Goal: Task Accomplishment & Management: Use online tool/utility

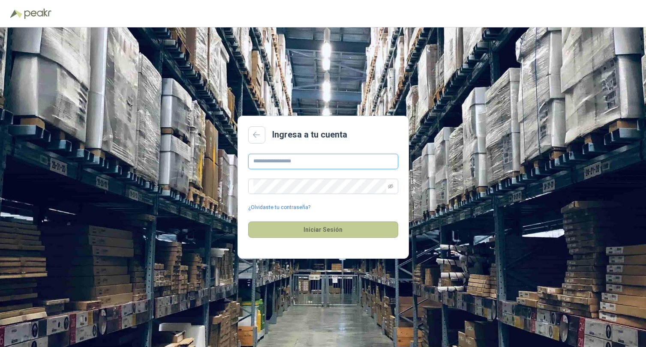
type input "**********"
click at [334, 230] on button "Iniciar Sesión" at bounding box center [323, 230] width 150 height 16
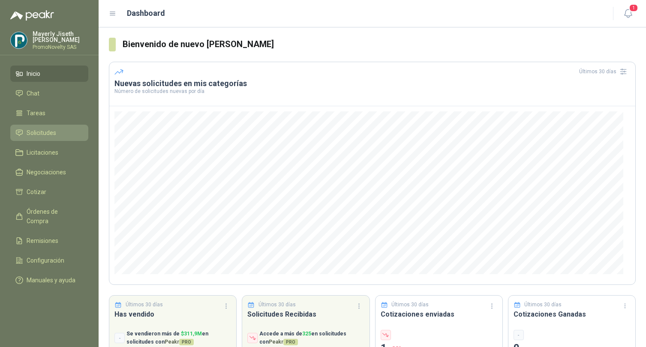
click at [30, 132] on span "Solicitudes" at bounding box center [42, 132] width 30 height 9
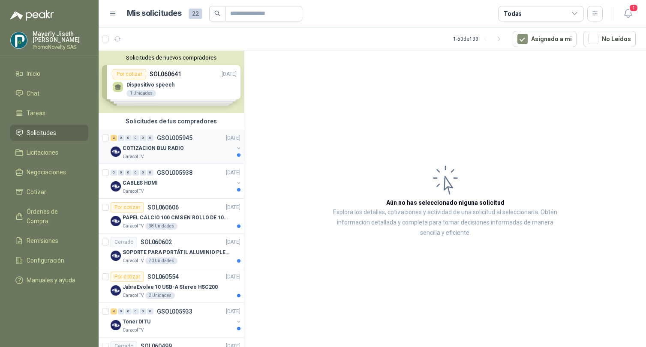
click at [201, 151] on div "COTIZACION BLU RADIO" at bounding box center [178, 148] width 111 height 10
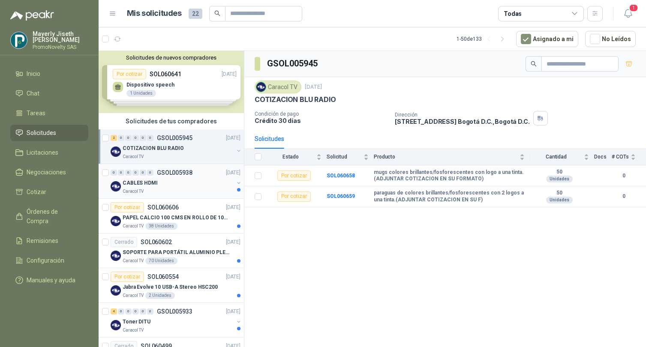
click at [189, 174] on p "GSOL005938" at bounding box center [175, 173] width 36 height 6
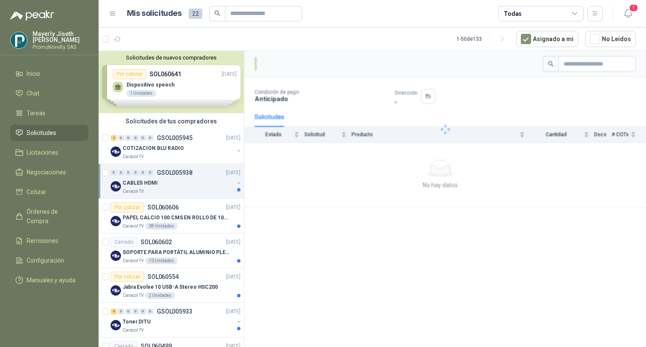
click at [192, 187] on div "CABLES HDMI" at bounding box center [178, 183] width 111 height 10
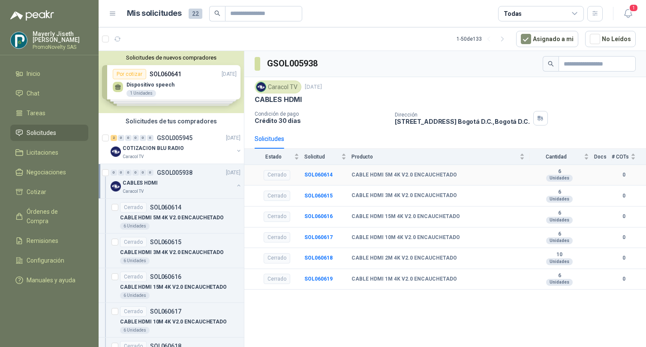
click at [255, 175] on td "Cerrado" at bounding box center [274, 175] width 60 height 21
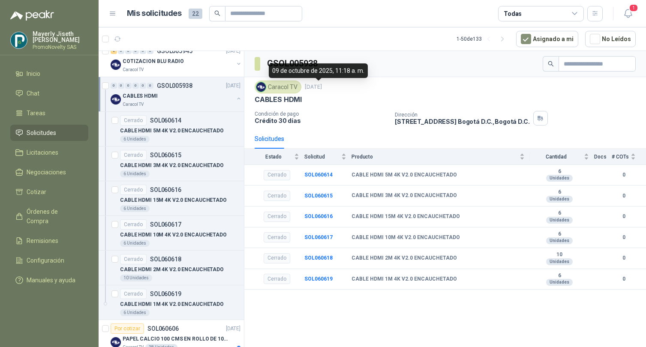
scroll to position [87, 0]
click at [235, 96] on button "button" at bounding box center [238, 98] width 7 height 7
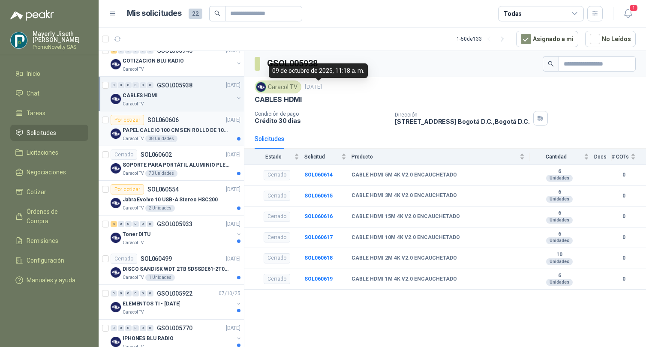
click at [200, 127] on p "PAPEL CALCIO 100 CMS EN ROLLO DE 100 GR" at bounding box center [176, 130] width 107 height 8
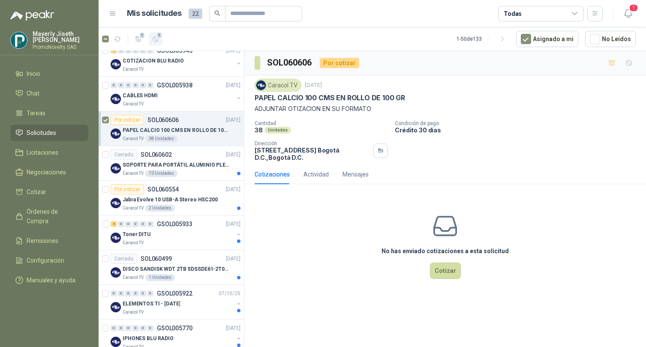
click at [156, 38] on icon "button" at bounding box center [155, 39] width 7 height 7
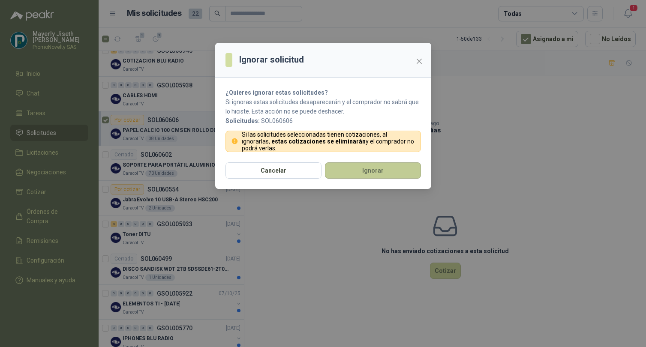
click at [352, 168] on button "Ignorar" at bounding box center [373, 170] width 96 height 16
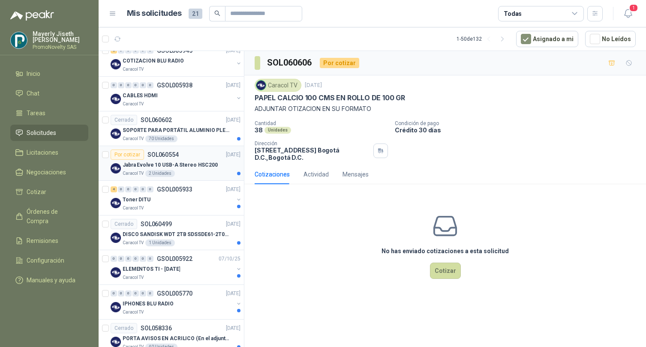
click at [171, 169] on p "Jabra Evolve 10 USB-A Stereo HSC200" at bounding box center [170, 165] width 95 height 8
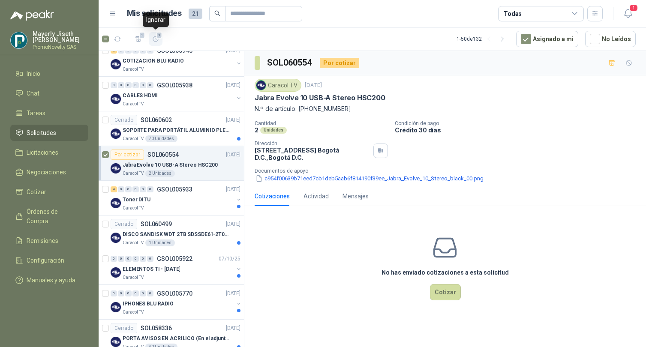
click at [154, 37] on icon "button" at bounding box center [155, 39] width 7 height 7
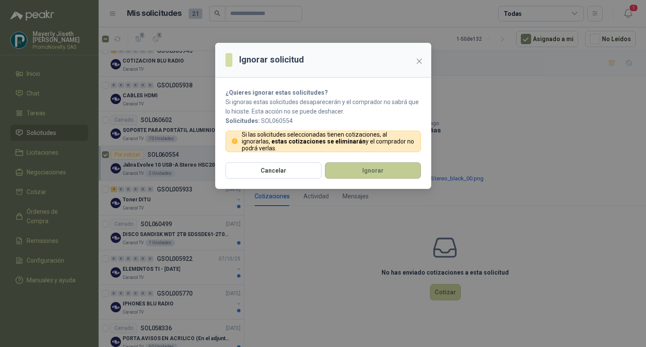
click at [363, 174] on button "Ignorar" at bounding box center [373, 170] width 96 height 16
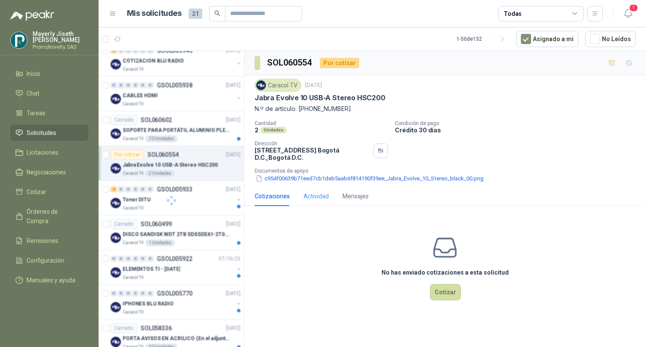
drag, startPoint x: 362, startPoint y: 173, endPoint x: 318, endPoint y: 193, distance: 48.7
click at [362, 173] on p "Documentos de apoyo" at bounding box center [449, 171] width 388 height 6
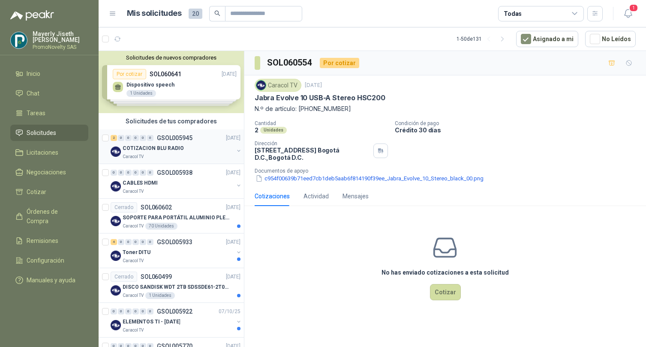
click at [203, 159] on div "Caracol TV" at bounding box center [178, 156] width 111 height 7
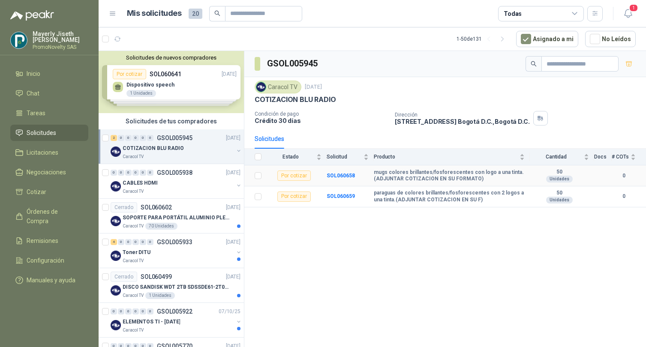
click at [398, 177] on b "mugs colores brillantes/fosforescentes con logo a una tinta.(ADJUNTAR COTIZACIO…" at bounding box center [449, 175] width 151 height 13
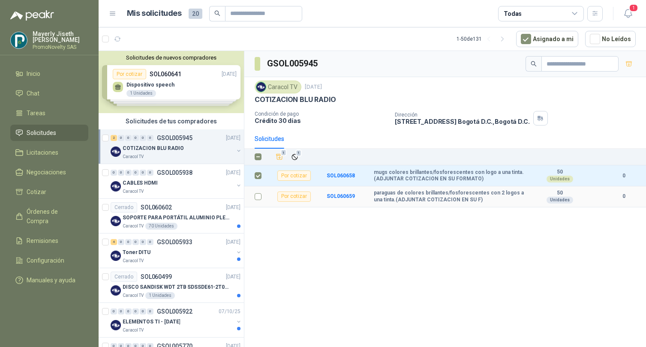
click at [256, 200] on label at bounding box center [258, 196] width 7 height 9
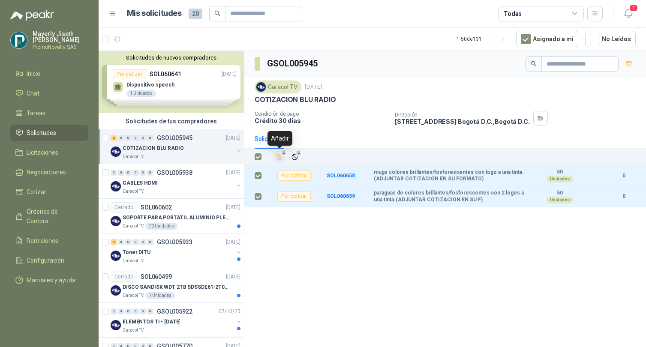
click at [278, 157] on icon "Añadir" at bounding box center [280, 157] width 8 height 8
click at [279, 157] on icon "Añadir" at bounding box center [279, 157] width 6 height 6
click at [279, 157] on icon "Añadir" at bounding box center [280, 157] width 8 height 8
click at [51, 190] on li "Cotizar 2" at bounding box center [49, 191] width 68 height 9
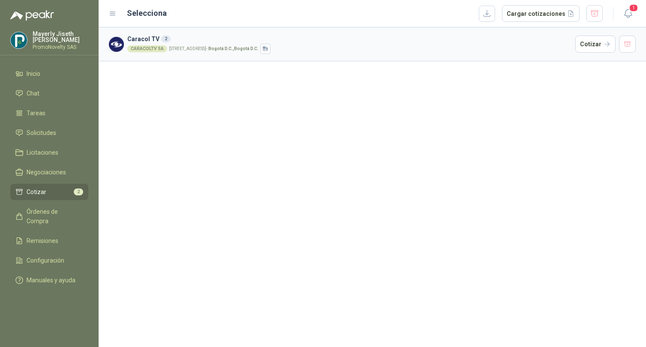
click at [515, 44] on div "CARACOLTV SA [STREET_ADDRESS] D.C. , [GEOGRAPHIC_DATA] D.C." at bounding box center [349, 49] width 445 height 10
click at [595, 46] on button "Cotizar" at bounding box center [595, 44] width 40 height 17
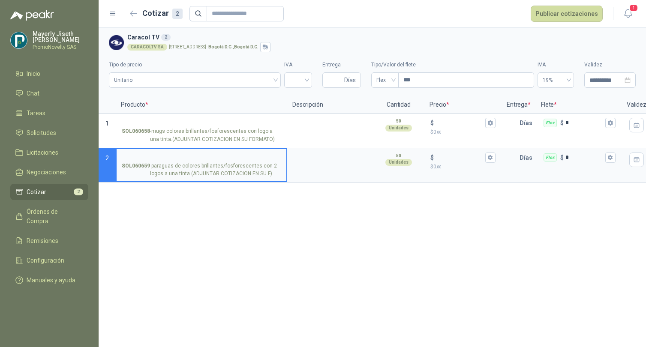
click at [184, 172] on p "SOL060659 - paraguas de colores brillantes/fosforescentes con 2 logos a una tin…" at bounding box center [201, 170] width 159 height 16
click at [184, 161] on input "SOL060659 - paraguas de colores brillantes/fosforescentes con 2 logos a una tin…" at bounding box center [201, 158] width 159 height 6
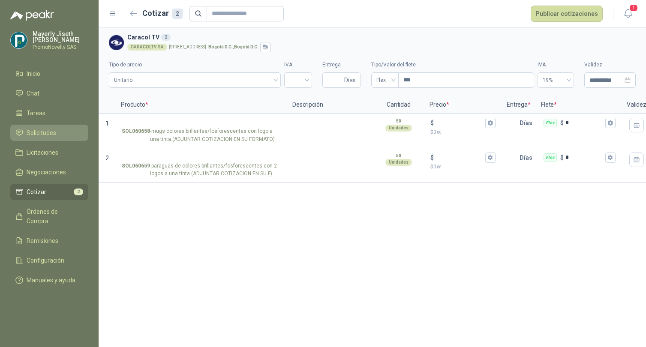
click at [41, 130] on span "Solicitudes" at bounding box center [42, 132] width 30 height 9
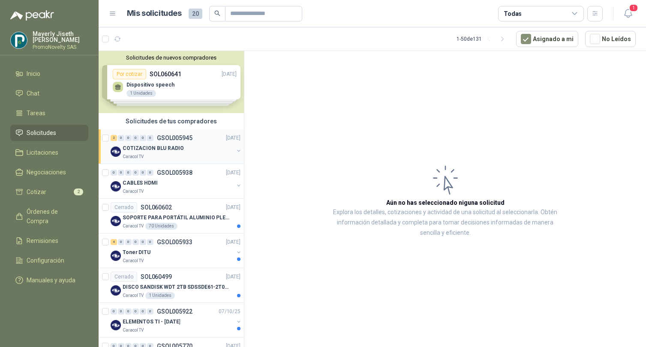
click at [203, 150] on div "COTIZACION BLU RADIO" at bounding box center [178, 148] width 111 height 10
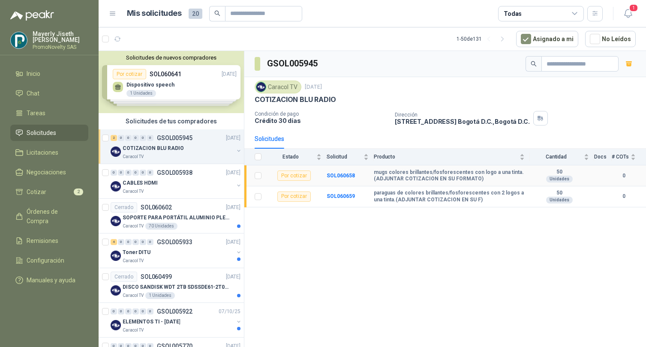
click at [383, 177] on b "mugs colores brillantes/fosforescentes con logo a una tinta.(ADJUNTAR COTIZACIO…" at bounding box center [449, 175] width 151 height 13
click at [340, 177] on b "SOL060658" at bounding box center [341, 176] width 28 height 6
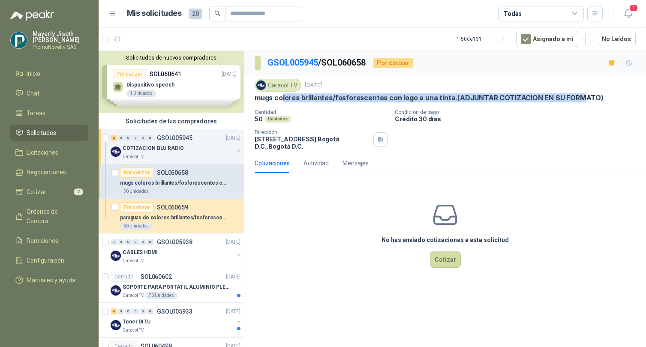
drag, startPoint x: 281, startPoint y: 99, endPoint x: 579, endPoint y: 98, distance: 298.4
click at [579, 98] on p "mugs colores brillantes/fosforescentes con logo a una tinta.(ADJUNTAR COTIZACIO…" at bounding box center [429, 97] width 349 height 9
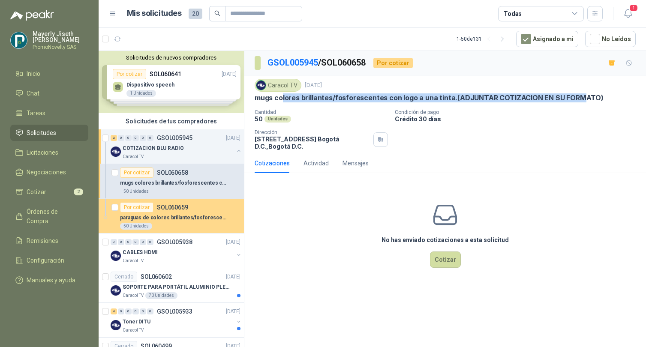
click at [177, 211] on div "Por cotizar SOL060659" at bounding box center [154, 207] width 68 height 10
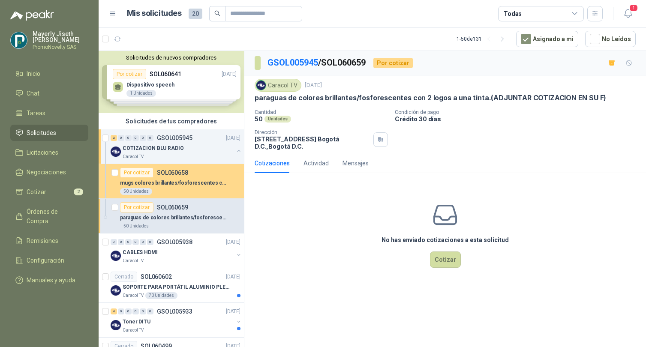
click at [166, 174] on p "SOL060658" at bounding box center [172, 173] width 31 height 6
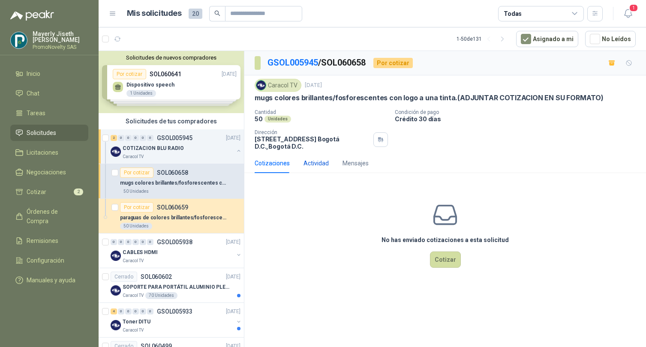
click at [316, 164] on div "Actividad" at bounding box center [316, 163] width 25 height 9
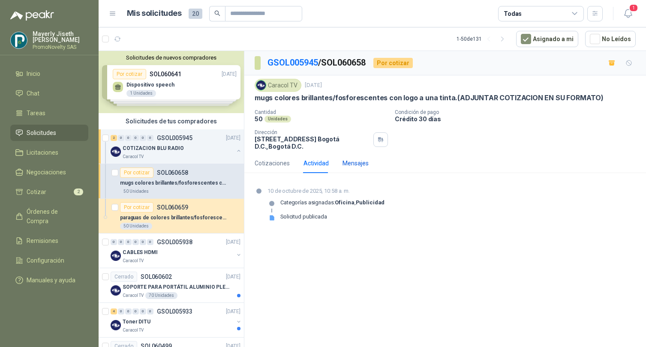
click at [356, 165] on div "Mensajes" at bounding box center [356, 163] width 26 height 9
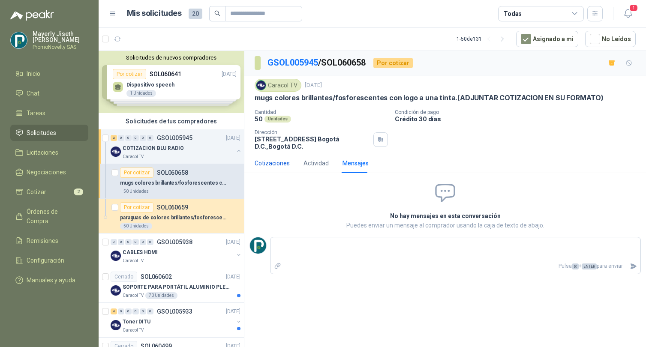
click at [277, 165] on div "Cotizaciones" at bounding box center [272, 163] width 35 height 9
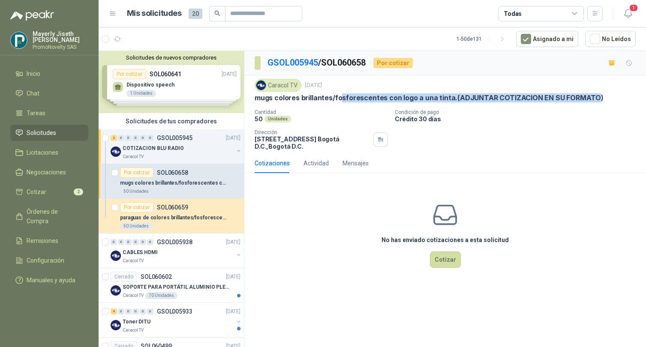
drag, startPoint x: 338, startPoint y: 99, endPoint x: 592, endPoint y: 99, distance: 254.2
click at [592, 99] on p "mugs colores brillantes/fosforescentes con logo a una tinta.(ADJUNTAR COTIZACIO…" at bounding box center [429, 97] width 349 height 9
